Goal: Communication & Community: Answer question/provide support

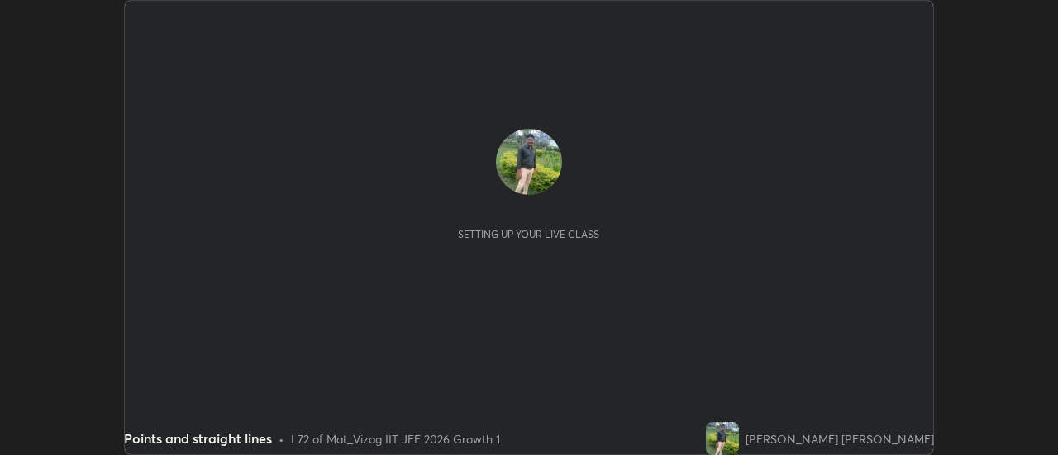
scroll to position [455, 1057]
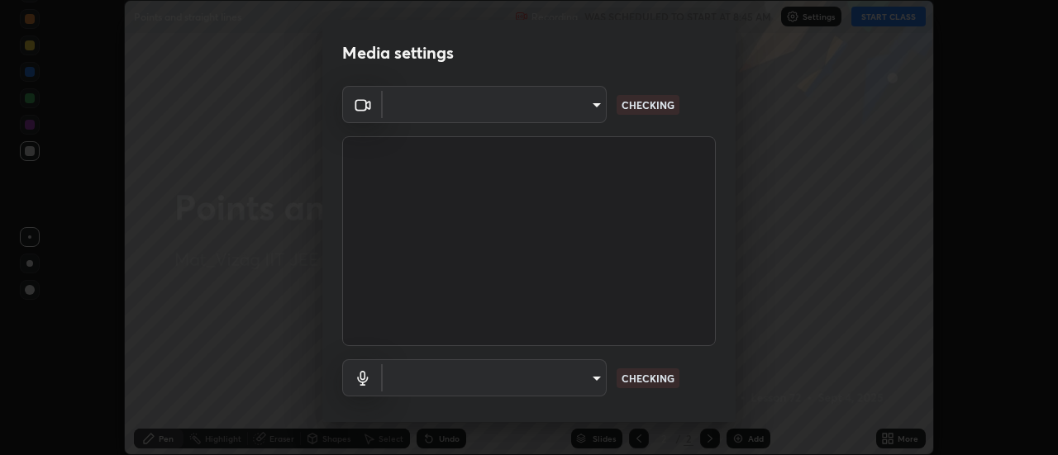
click at [886, 430] on div "Media settings ​ CHECKING ​ CHECKING 1 / 5 Next" at bounding box center [529, 227] width 1058 height 455
type input "fb2c90c96d4e0700cd7b5bae930b43c34c44c301d1e4d568117c150f6bc2a2bb"
type input "91a49c231547b01eae12f2a09d530e4e2f9489bd8a6a6f9c7bcab196378ef6e1"
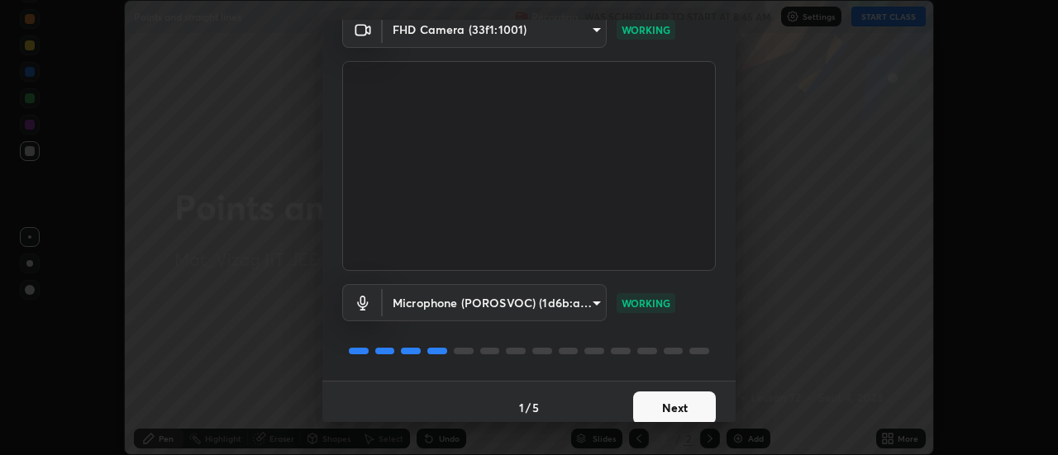
scroll to position [87, 0]
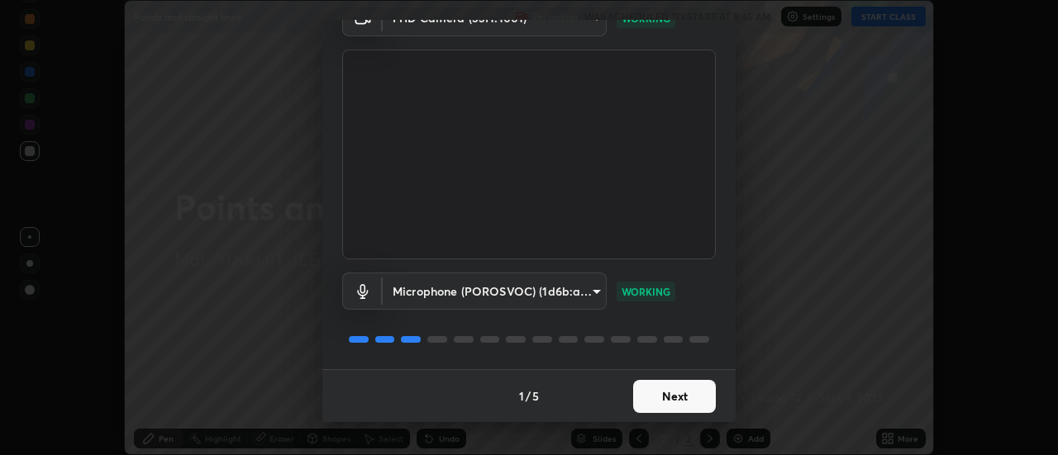
click at [672, 394] on button "Next" at bounding box center [674, 396] width 83 height 33
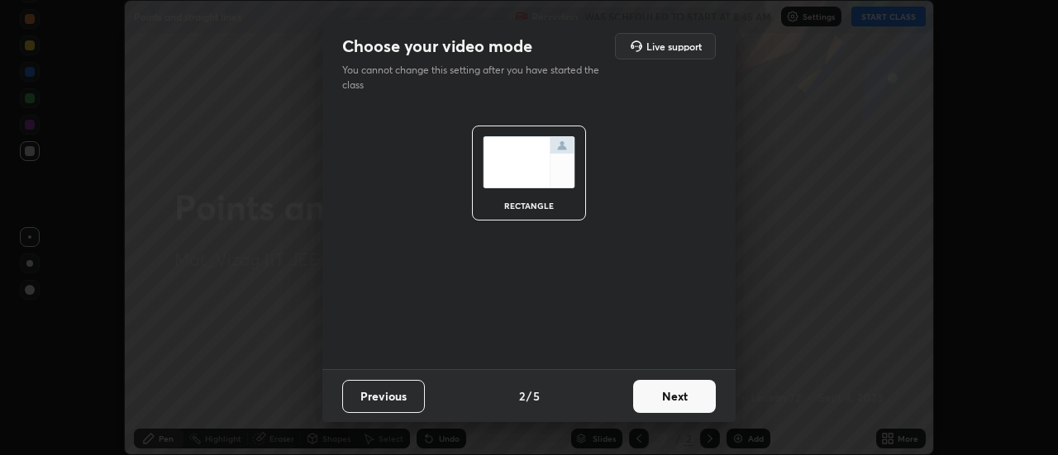
scroll to position [0, 0]
click at [687, 400] on button "Next" at bounding box center [674, 396] width 83 height 33
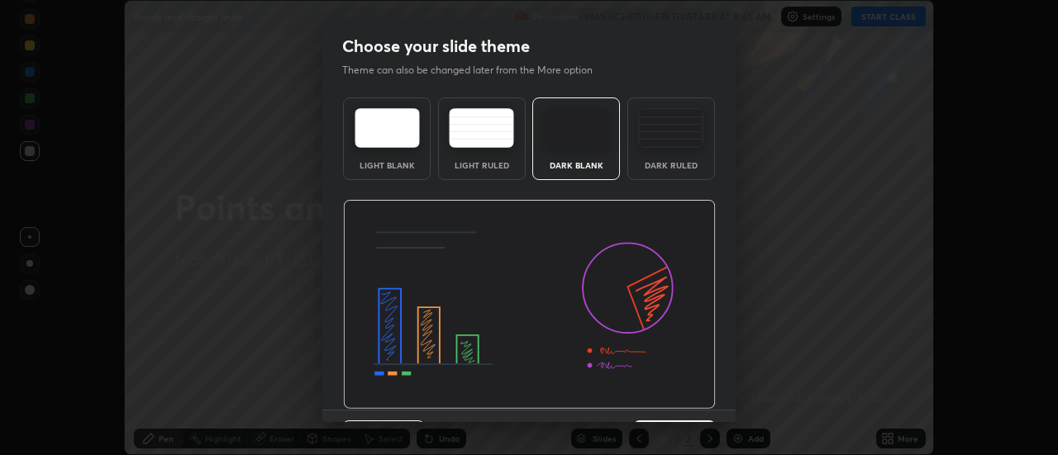
scroll to position [40, 0]
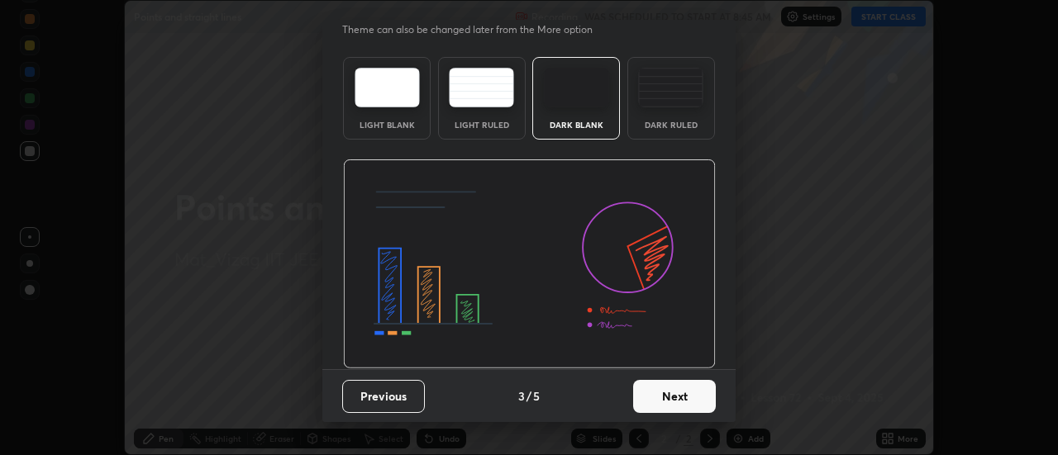
click at [671, 397] on button "Next" at bounding box center [674, 396] width 83 height 33
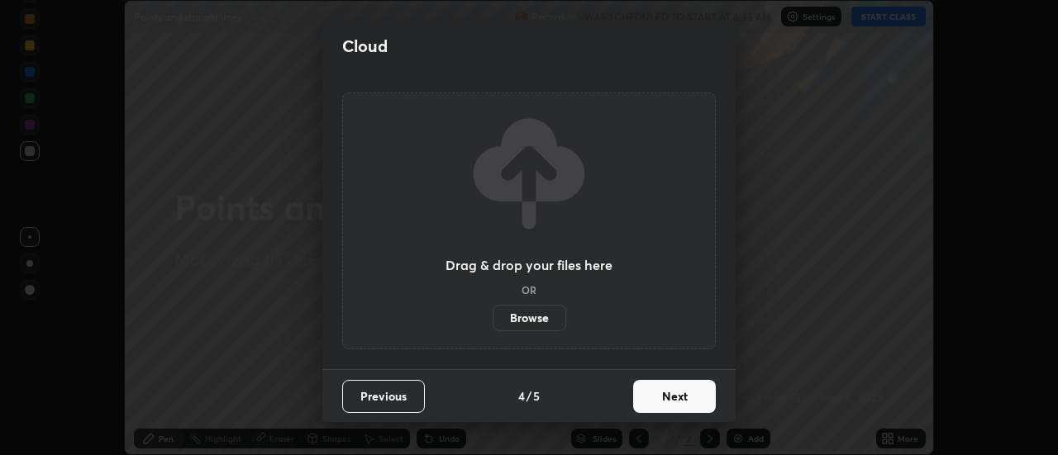
scroll to position [0, 0]
click at [682, 396] on button "Next" at bounding box center [674, 396] width 83 height 33
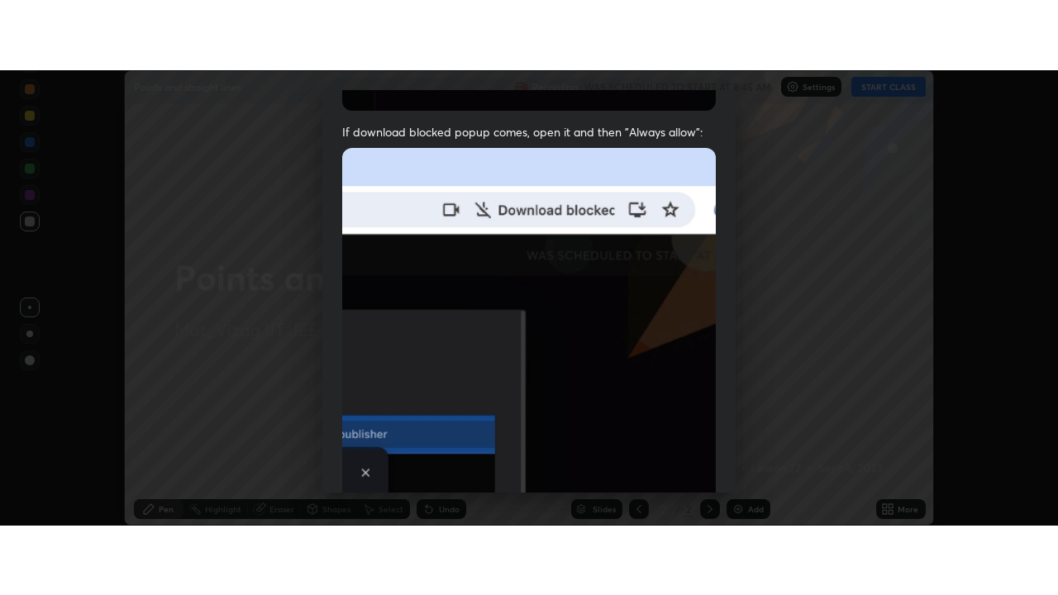
scroll to position [424, 0]
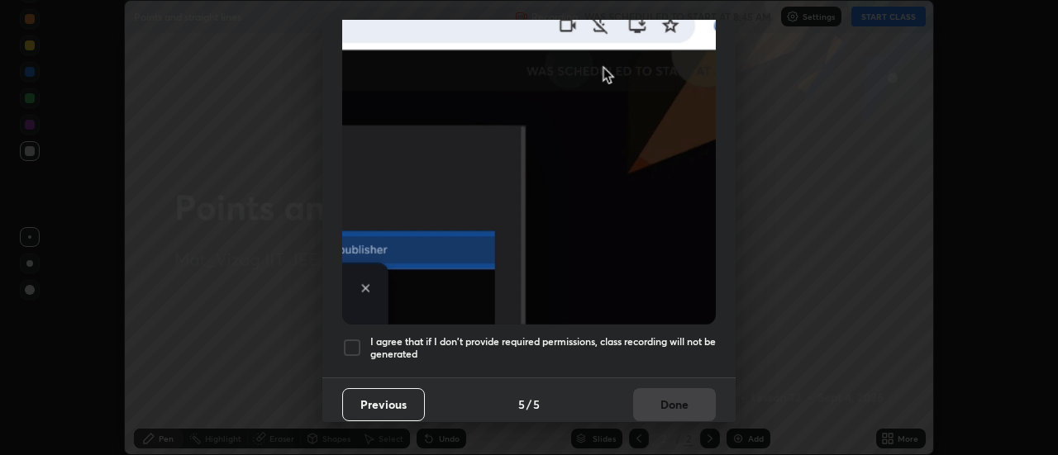
click at [350, 339] on div at bounding box center [352, 348] width 20 height 20
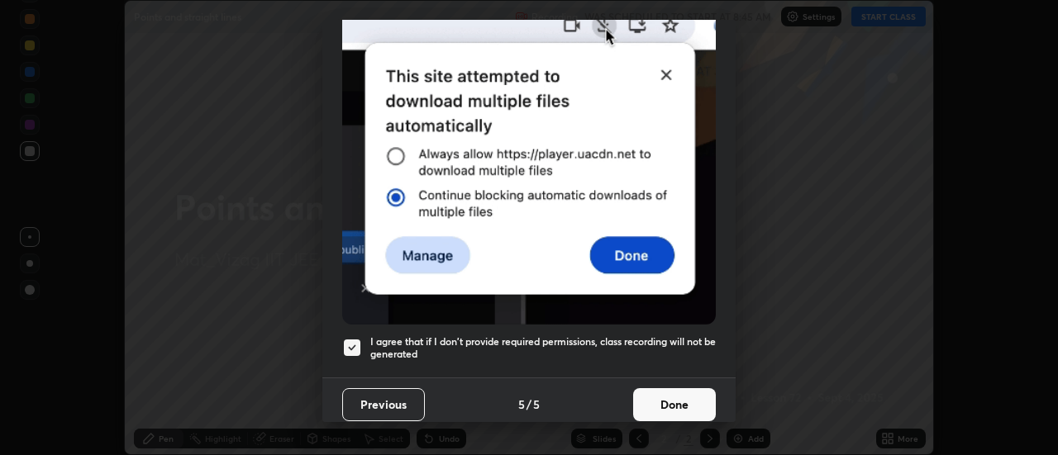
click at [658, 400] on button "Done" at bounding box center [674, 404] width 83 height 33
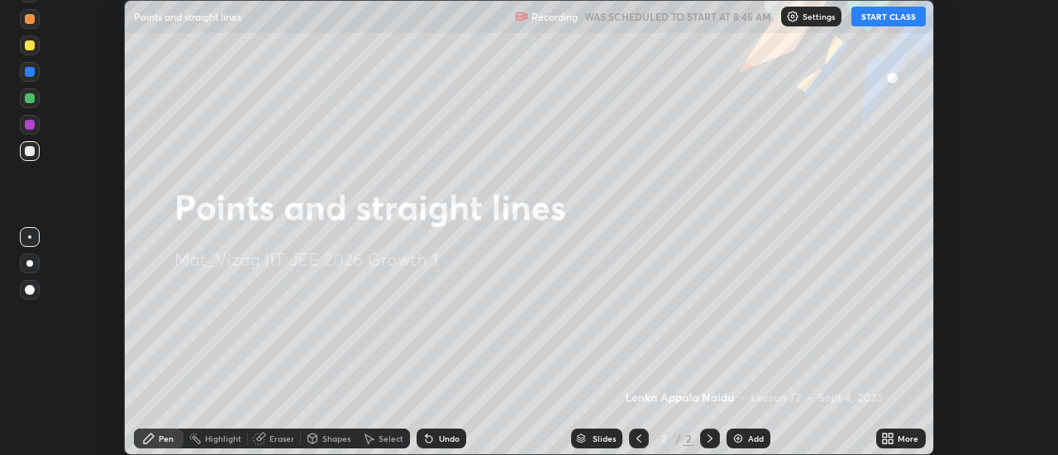
click at [889, 440] on icon at bounding box center [891, 442] width 4 height 4
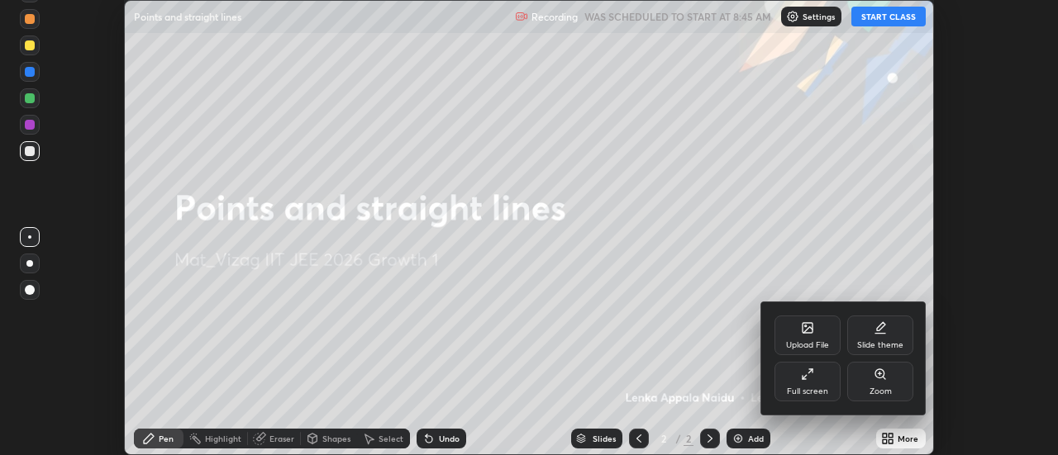
click at [807, 380] on icon at bounding box center [807, 374] width 13 height 13
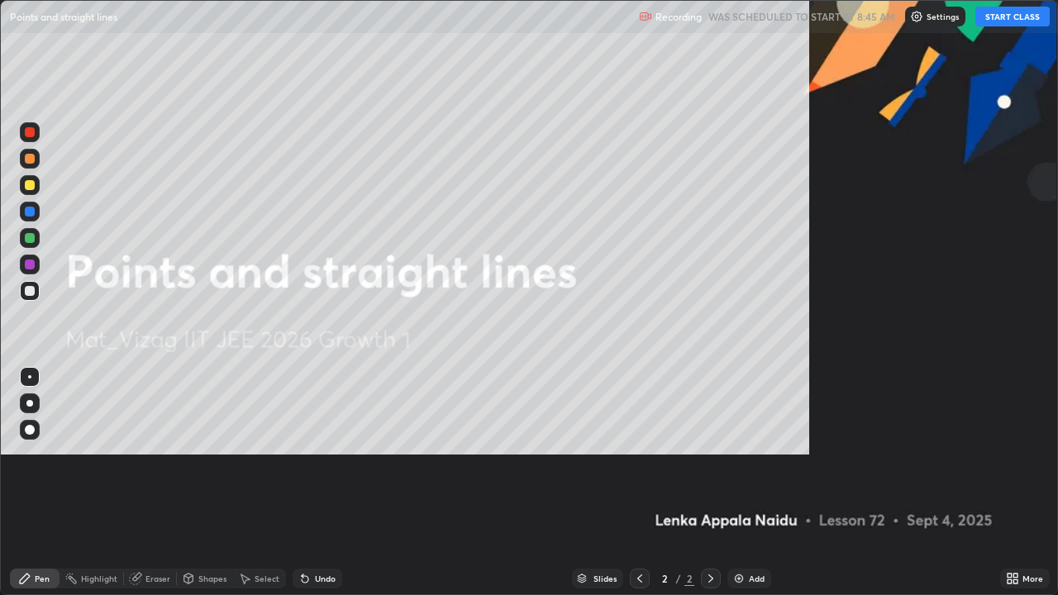
scroll to position [595, 1058]
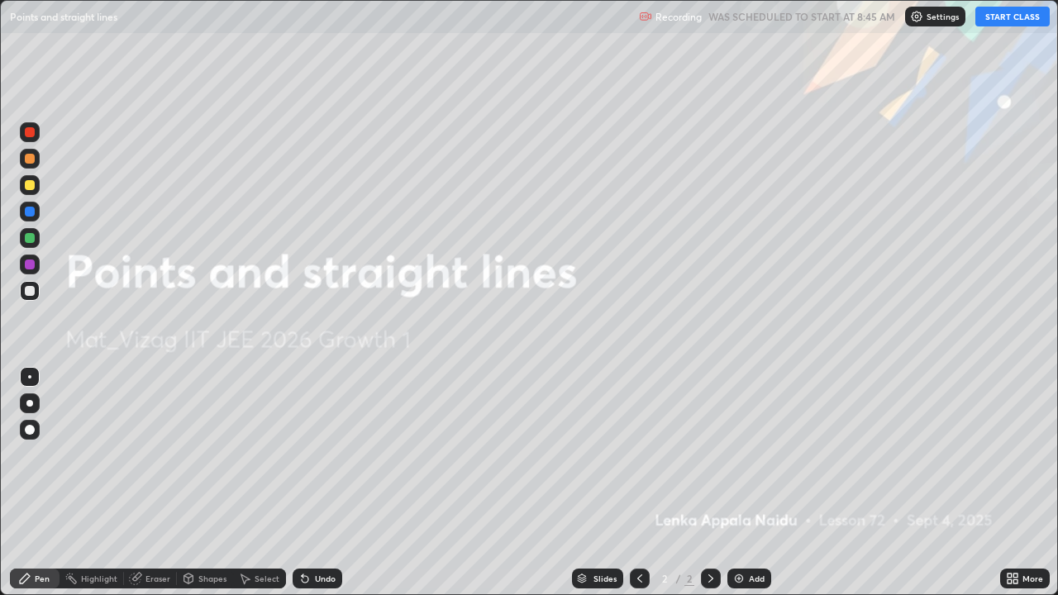
click at [999, 20] on button "START CLASS" at bounding box center [1012, 17] width 74 height 20
click at [740, 454] on img at bounding box center [738, 578] width 13 height 13
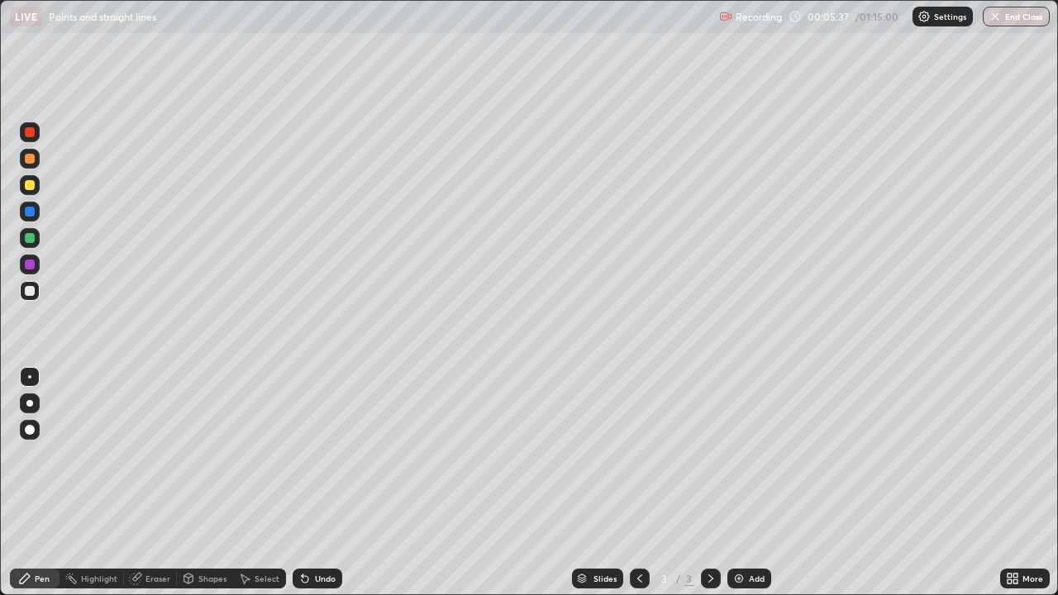
click at [155, 454] on div "Eraser" at bounding box center [157, 578] width 25 height 8
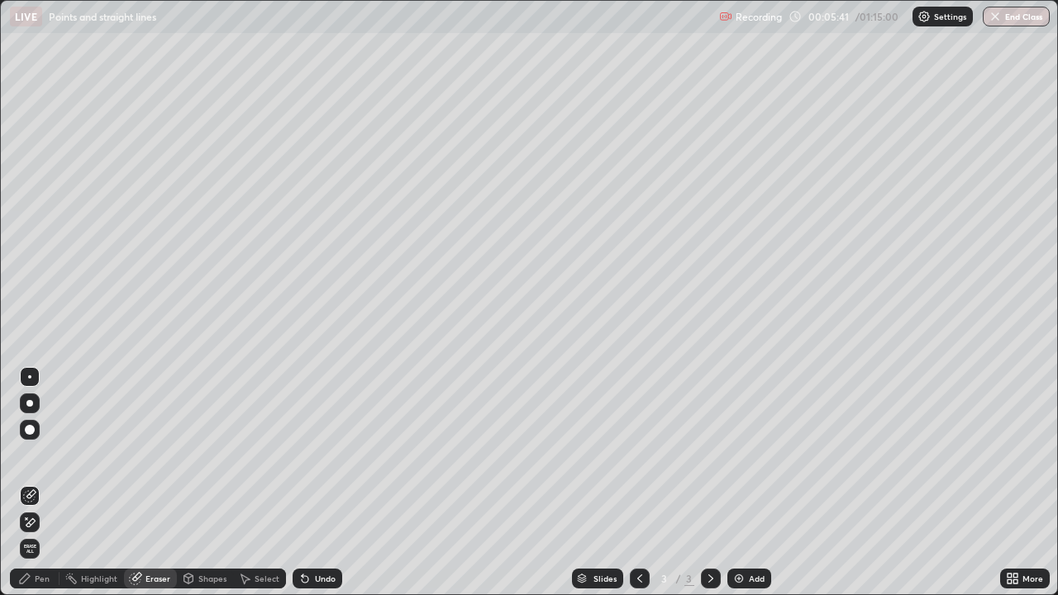
click at [31, 454] on icon at bounding box center [30, 522] width 9 height 8
click at [53, 454] on div "Pen" at bounding box center [35, 578] width 50 height 20
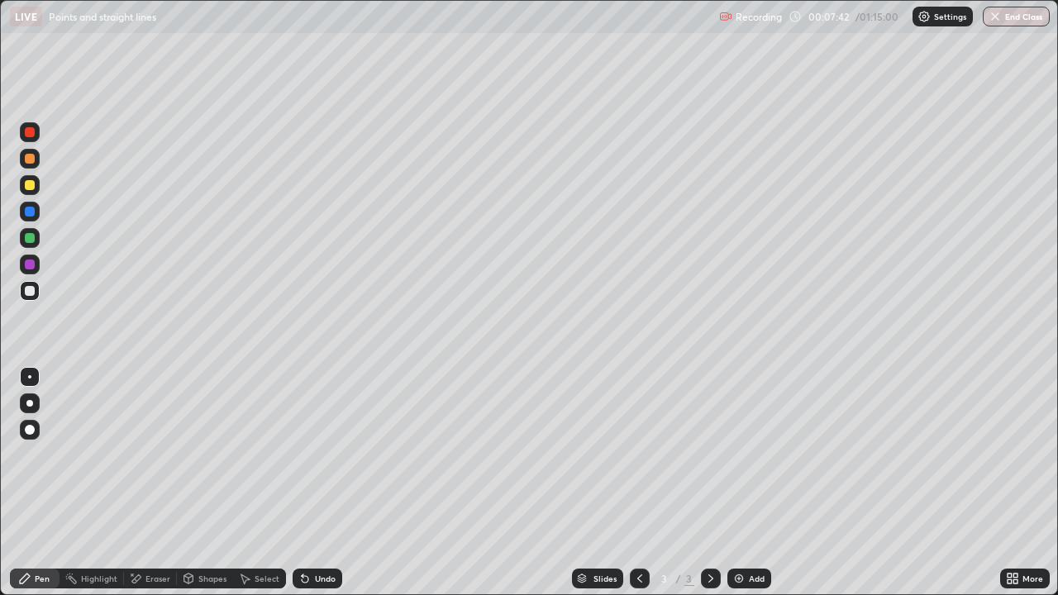
click at [155, 454] on div "Eraser" at bounding box center [157, 578] width 25 height 8
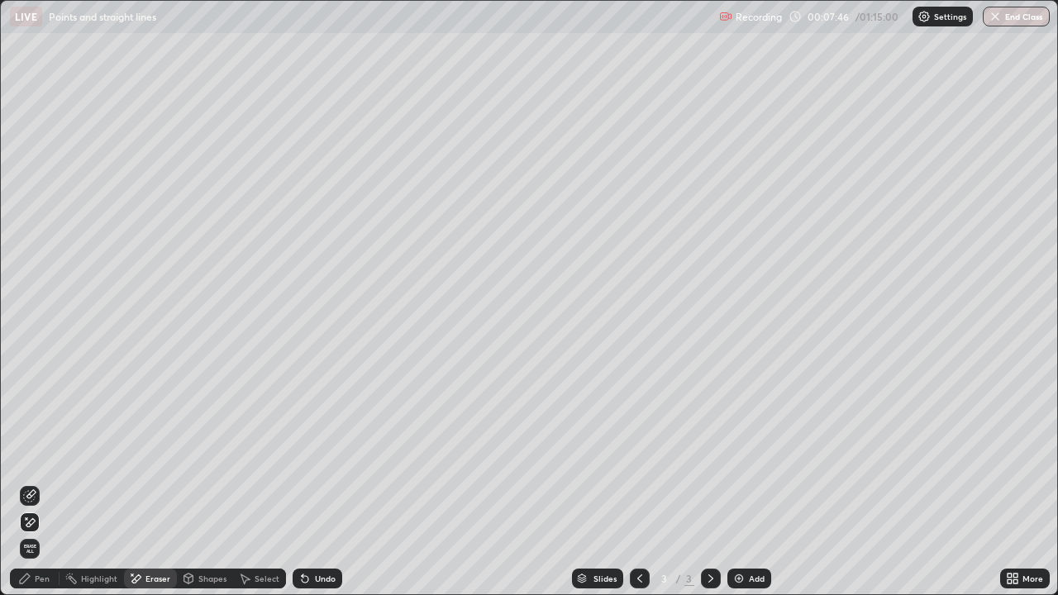
click at [47, 454] on div "Pen" at bounding box center [42, 578] width 15 height 8
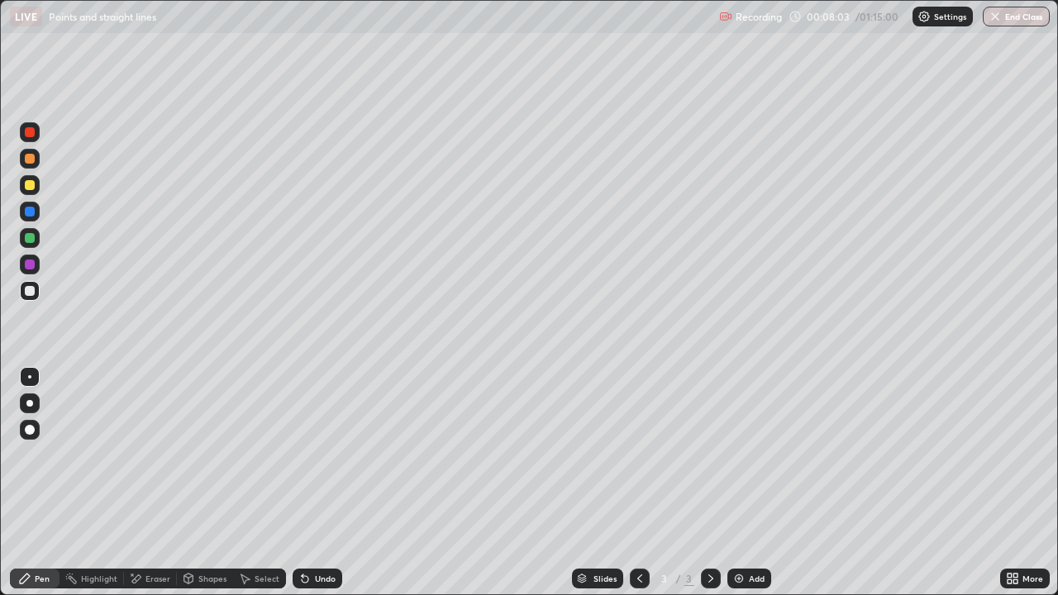
click at [737, 454] on img at bounding box center [738, 578] width 13 height 13
click at [635, 454] on div at bounding box center [640, 578] width 20 height 20
click at [707, 454] on icon at bounding box center [710, 578] width 13 height 13
click at [159, 454] on div "Eraser" at bounding box center [157, 578] width 25 height 8
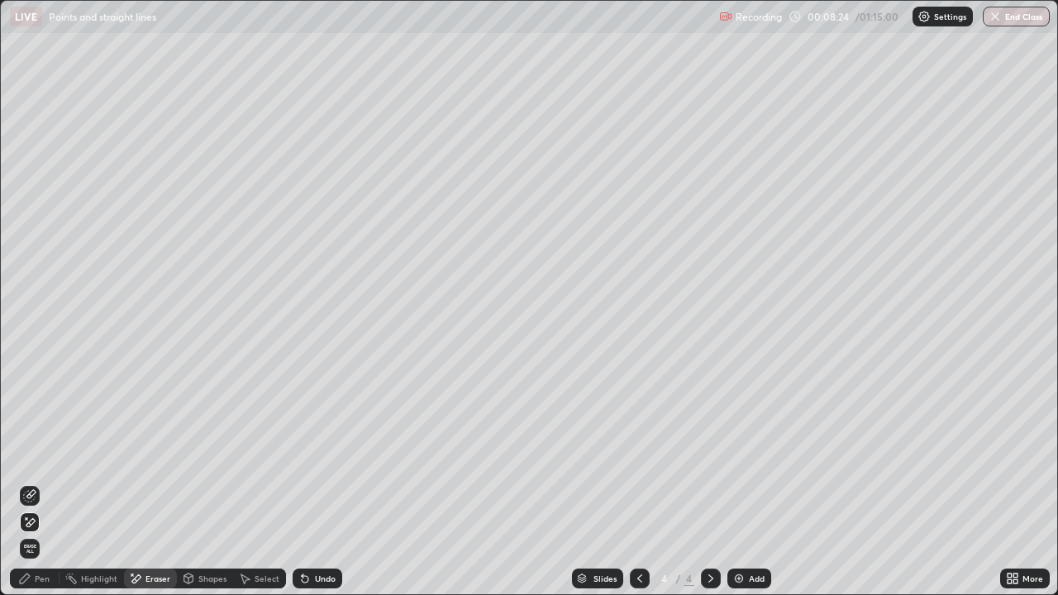
click at [39, 454] on div "Pen" at bounding box center [42, 578] width 15 height 8
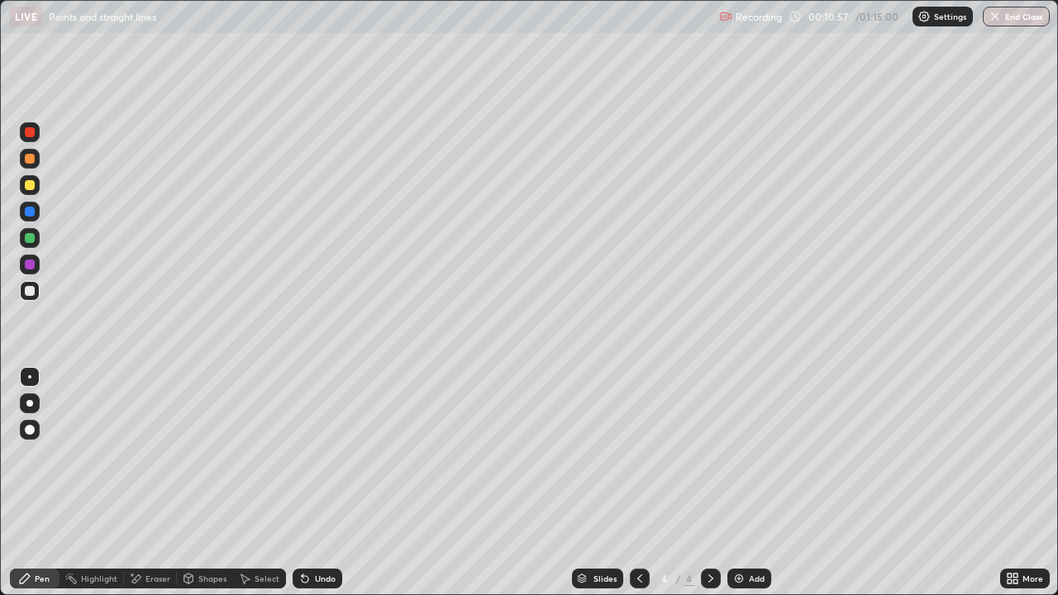
click at [640, 454] on icon at bounding box center [639, 578] width 13 height 13
click at [709, 454] on div at bounding box center [711, 578] width 20 height 20
click at [733, 454] on img at bounding box center [738, 578] width 13 height 13
click at [150, 454] on div "Eraser" at bounding box center [157, 578] width 25 height 8
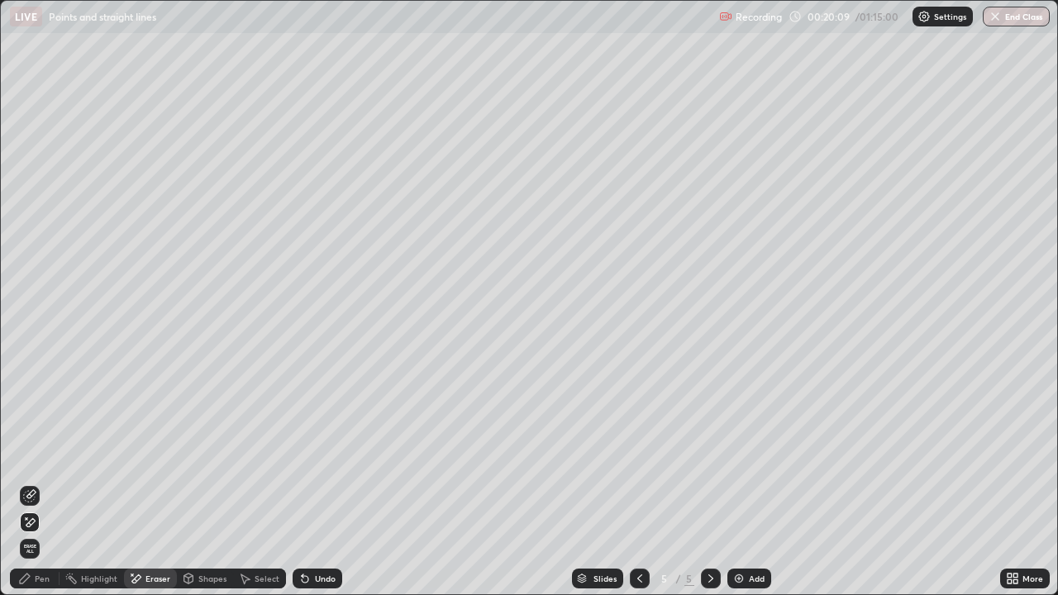
click at [41, 454] on div "Pen" at bounding box center [42, 578] width 15 height 8
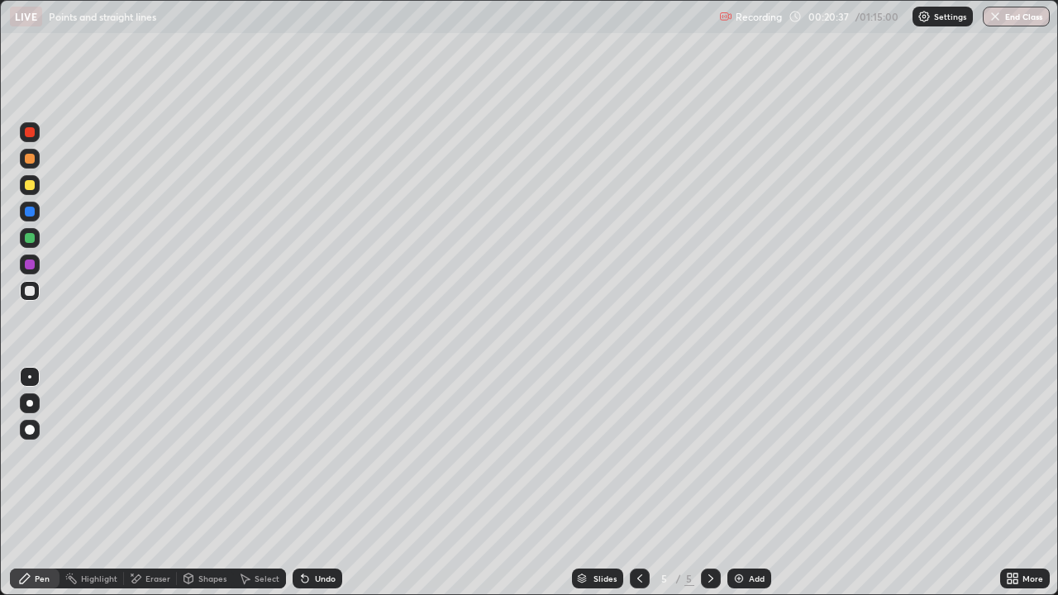
click at [155, 454] on div "Eraser" at bounding box center [157, 578] width 25 height 8
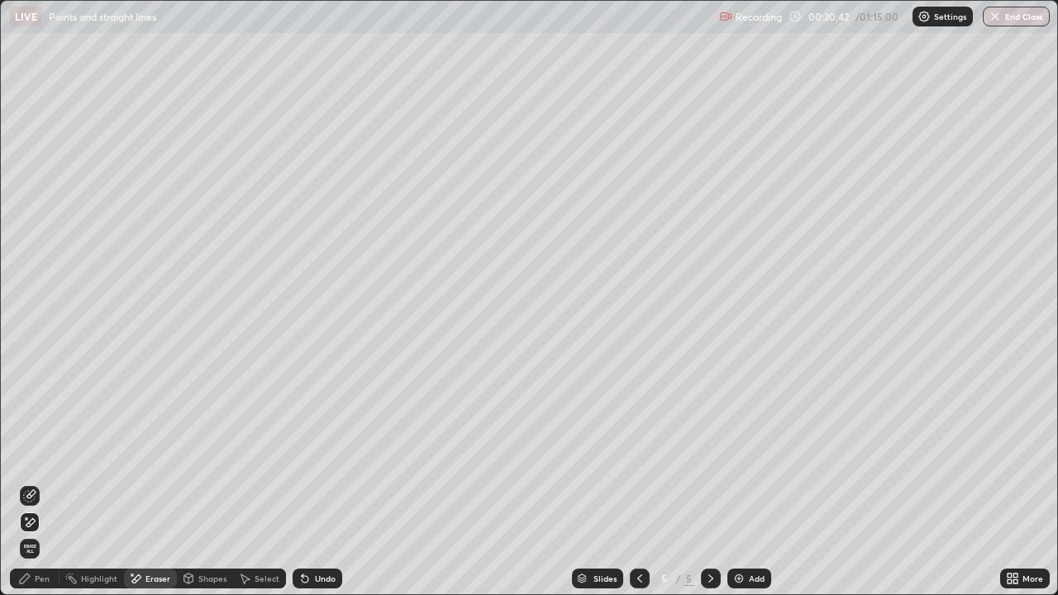
click at [40, 454] on div "Pen" at bounding box center [42, 578] width 15 height 8
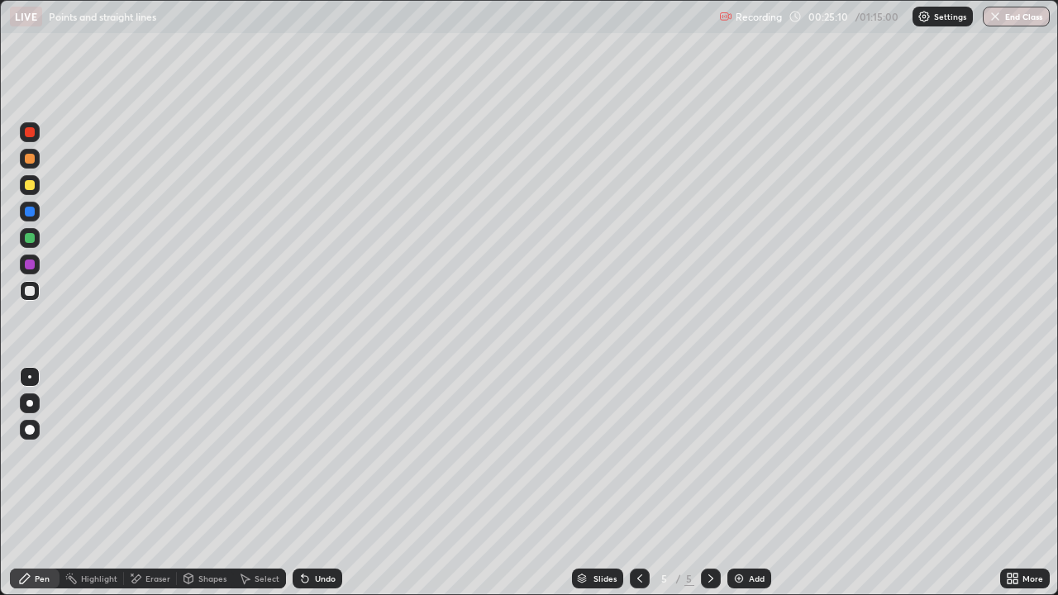
click at [734, 454] on img at bounding box center [738, 578] width 13 height 13
click at [637, 454] on icon at bounding box center [639, 578] width 13 height 13
click at [709, 454] on icon at bounding box center [710, 578] width 13 height 13
click at [298, 454] on icon at bounding box center [304, 578] width 13 height 13
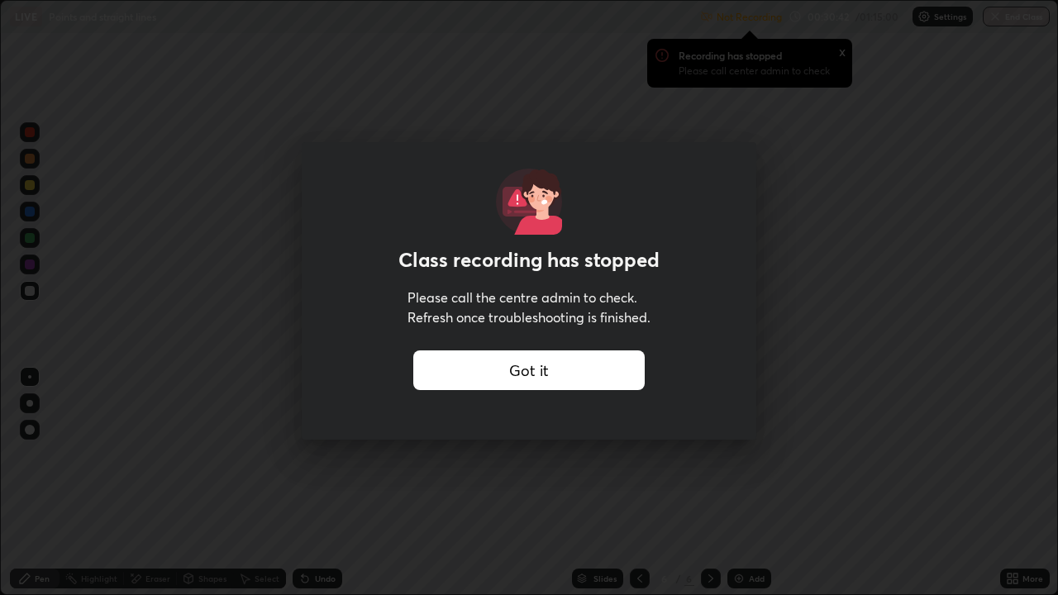
click at [553, 366] on div "Got it" at bounding box center [528, 370] width 231 height 40
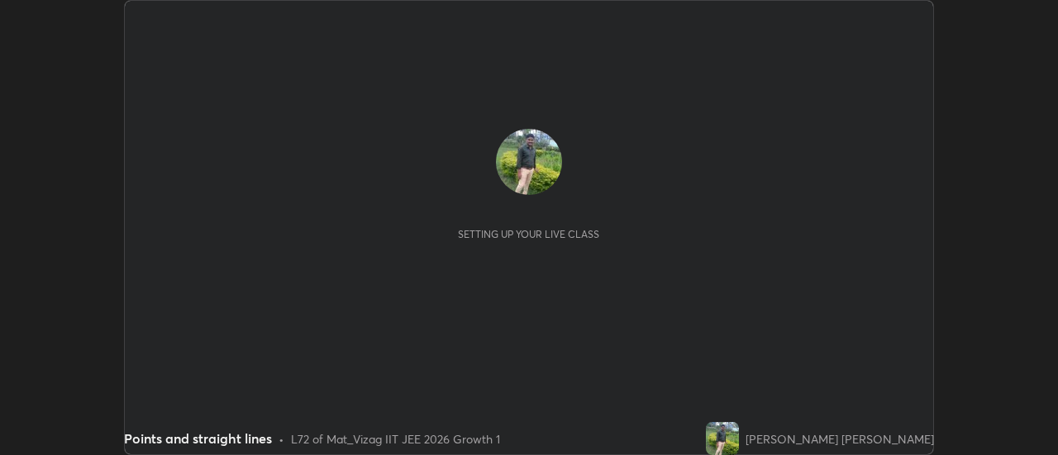
scroll to position [455, 1058]
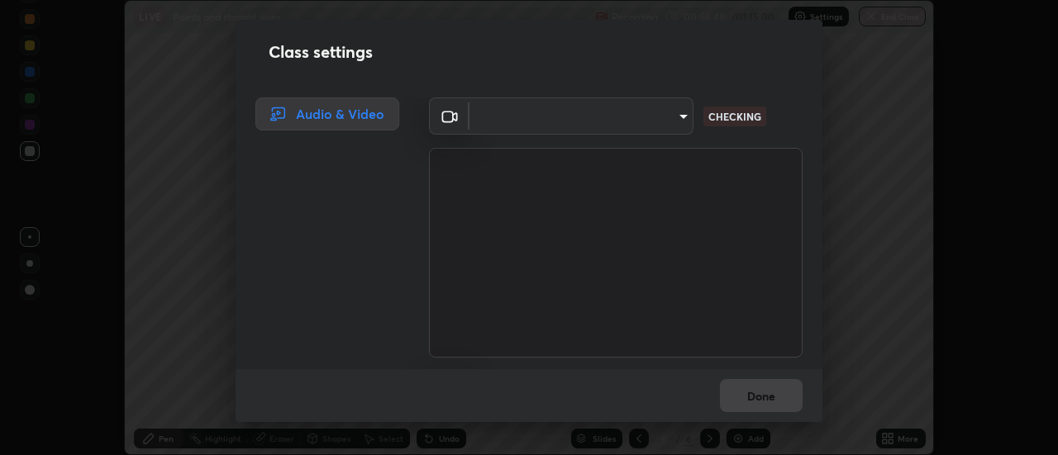
type input "fb2c90c96d4e0700cd7b5bae930b43c34c44c301d1e4d568117c150f6bc2a2bb"
type input "91a49c231547b01eae12f2a09d530e4e2f9489bd8a6a6f9c7bcab196378ef6e1"
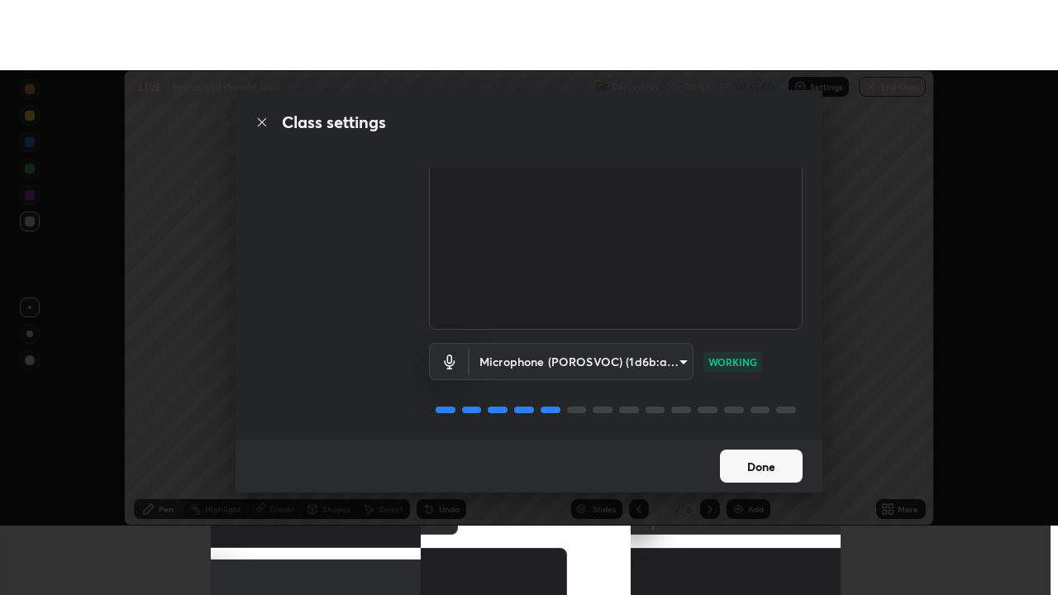
scroll to position [103, 0]
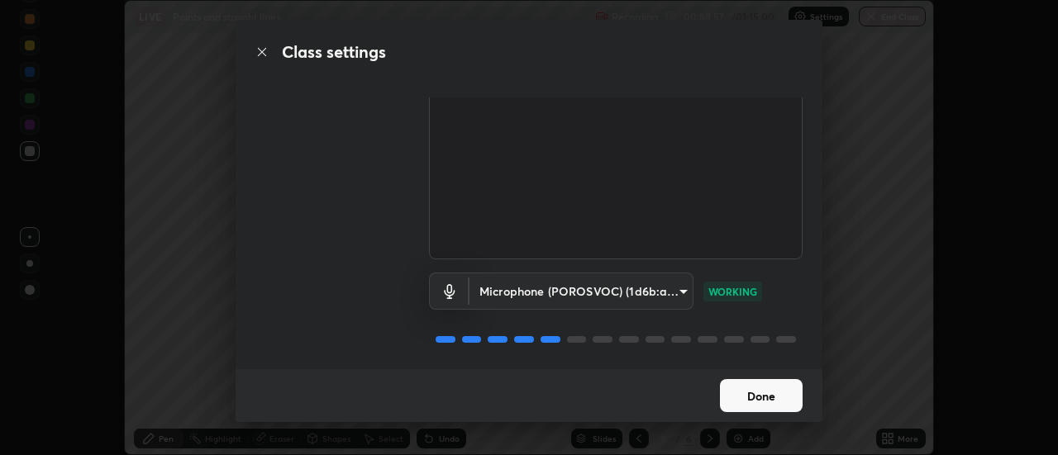
click at [769, 392] on button "Done" at bounding box center [761, 395] width 83 height 33
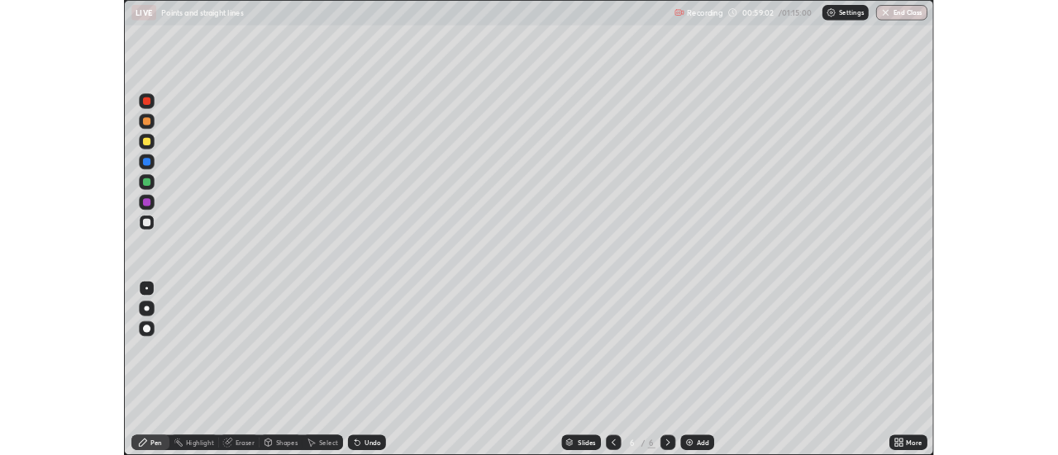
scroll to position [595, 1058]
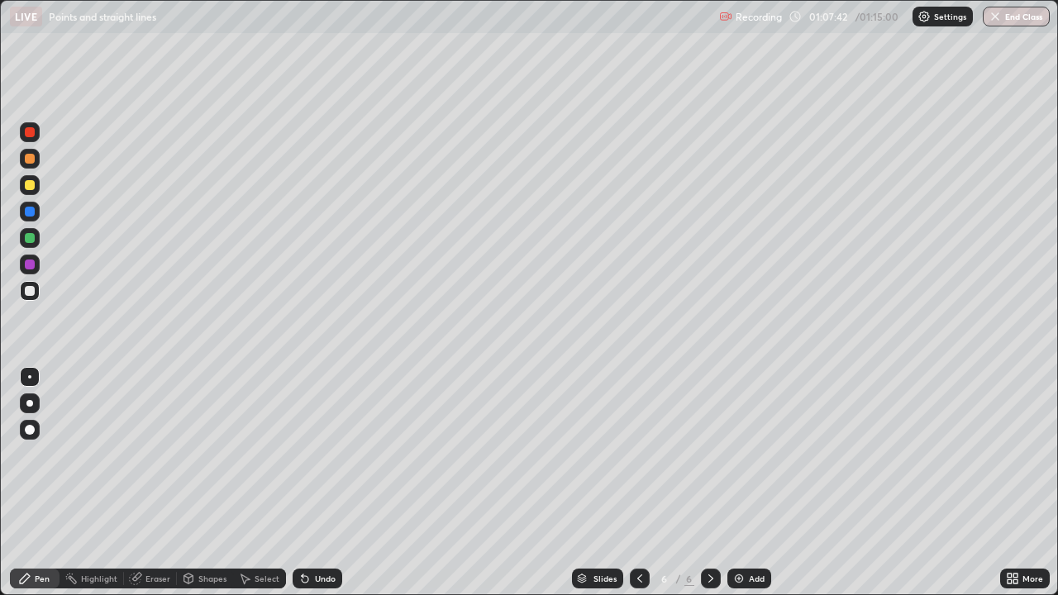
click at [736, 454] on img at bounding box center [738, 578] width 13 height 13
click at [638, 454] on icon at bounding box center [639, 578] width 5 height 8
click at [733, 454] on img at bounding box center [738, 578] width 13 height 13
click at [991, 19] on img "button" at bounding box center [995, 16] width 13 height 13
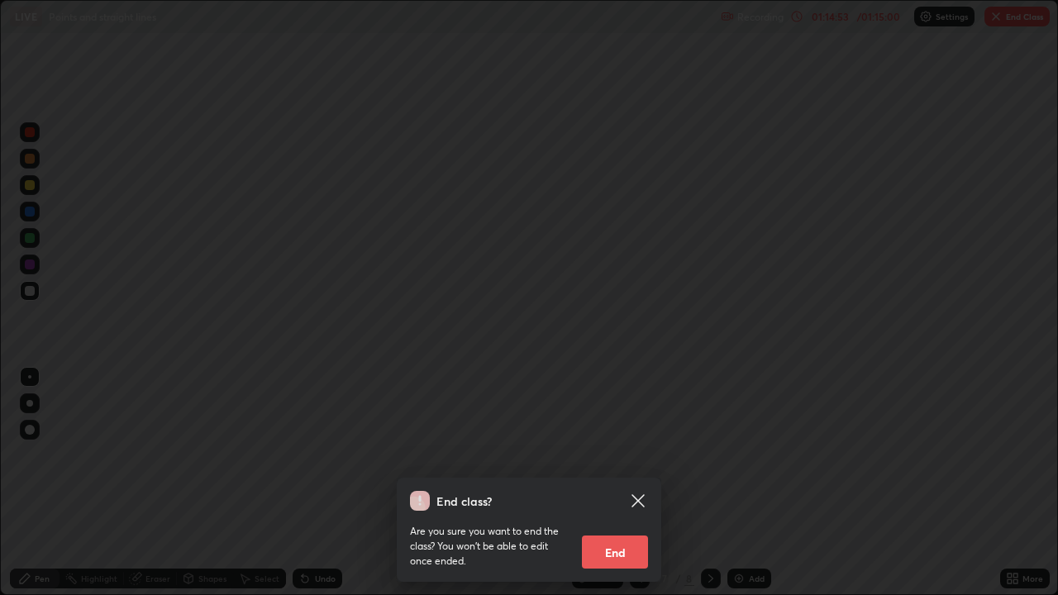
click at [610, 454] on button "End" at bounding box center [615, 551] width 66 height 33
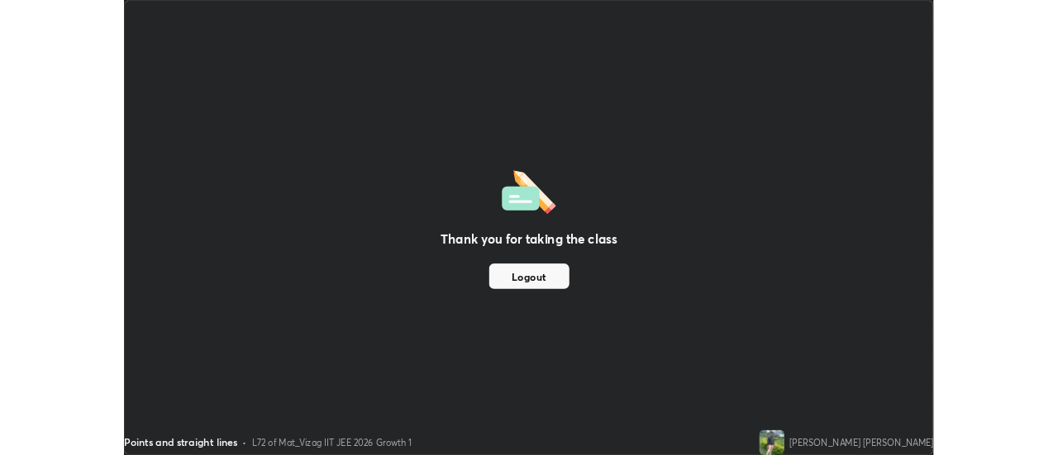
scroll to position [82173, 81571]
